Goal: Navigation & Orientation: Find specific page/section

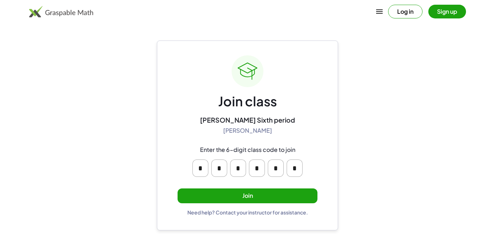
click at [218, 192] on button "Join" at bounding box center [248, 196] width 140 height 15
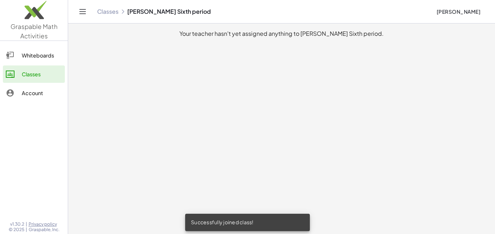
click at [28, 52] on div "Whiteboards" at bounding box center [42, 55] width 40 height 9
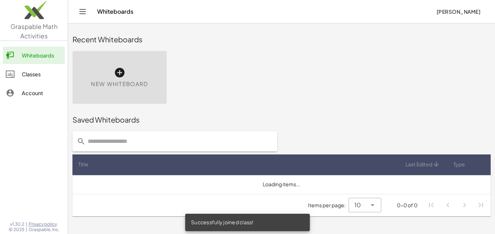
click at [31, 82] on link "Classes" at bounding box center [34, 74] width 62 height 17
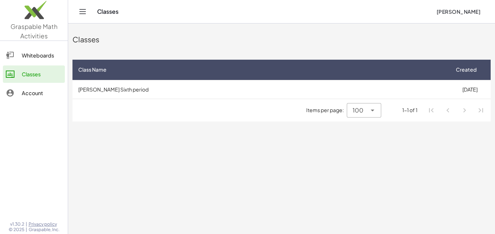
click at [31, 53] on div "Whiteboards" at bounding box center [42, 55] width 40 height 9
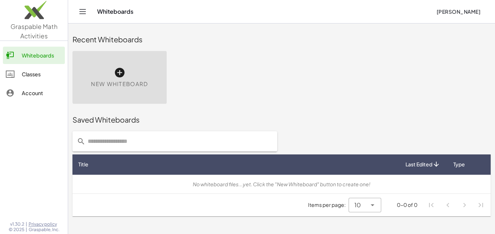
click at [30, 72] on div "Classes" at bounding box center [42, 74] width 40 height 9
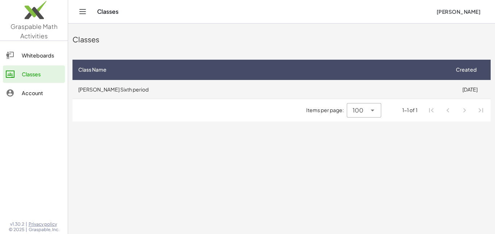
click at [209, 97] on td "[PERSON_NAME] Sixth period" at bounding box center [260, 89] width 376 height 19
